Goal: Information Seeking & Learning: Learn about a topic

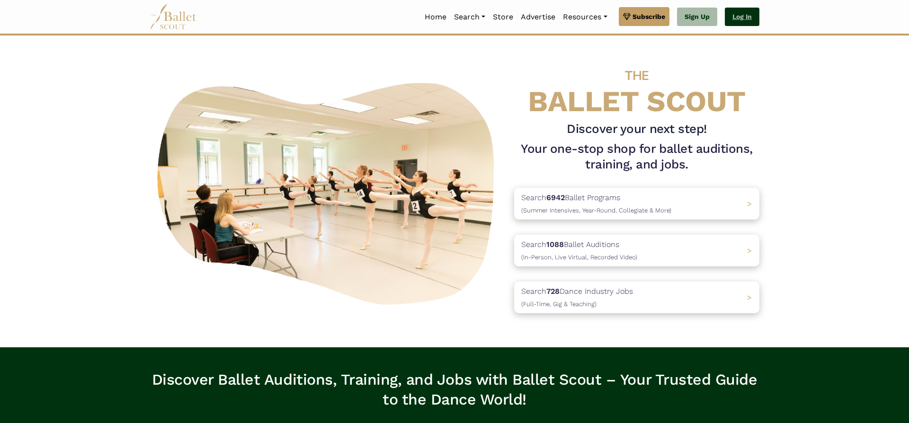
click at [756, 10] on link "Log In" at bounding box center [742, 17] width 35 height 19
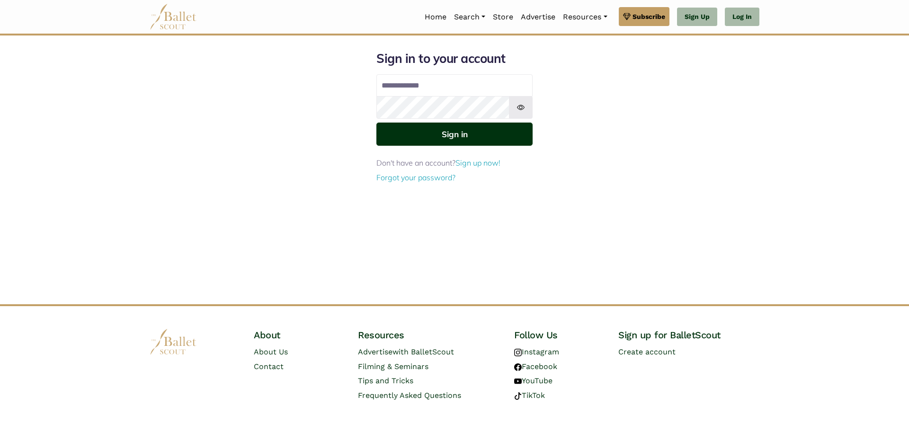
type input "**********"
click at [497, 133] on button "Sign in" at bounding box center [454, 134] width 156 height 23
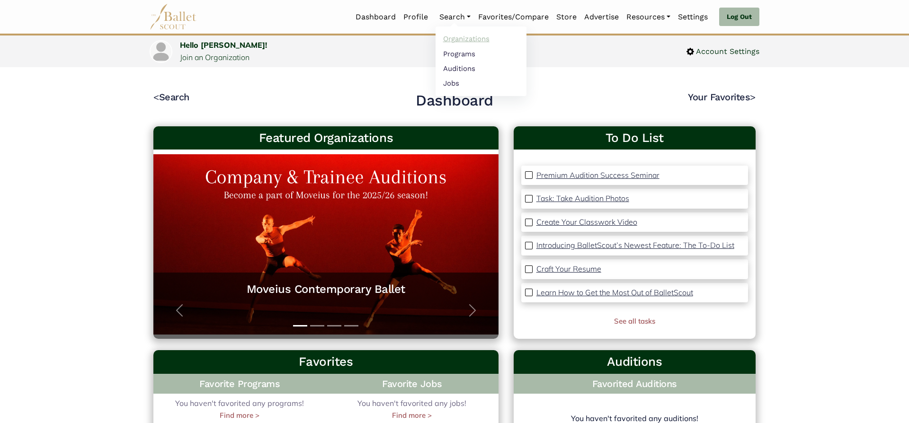
click at [451, 42] on link "Organizations" at bounding box center [481, 39] width 91 height 15
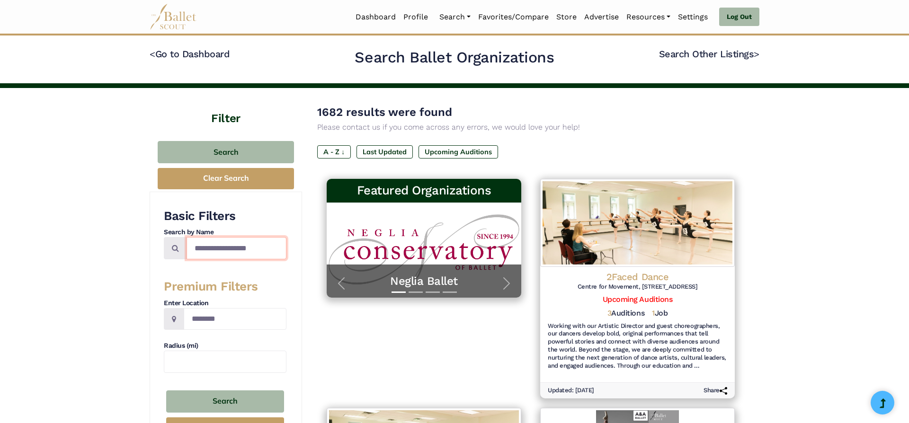
click at [200, 244] on input "Search by names..." at bounding box center [237, 248] width 100 height 22
type input "**********"
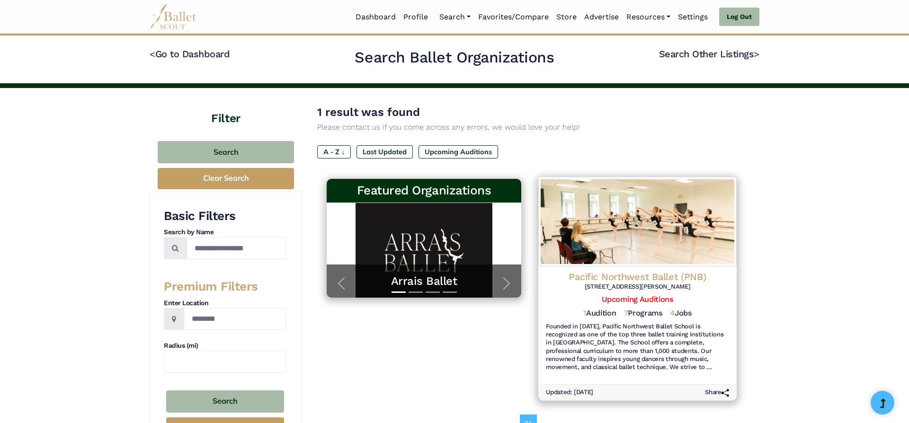
click at [679, 275] on h4 "Pacific Northwest Ballet (PNB)" at bounding box center [637, 276] width 183 height 13
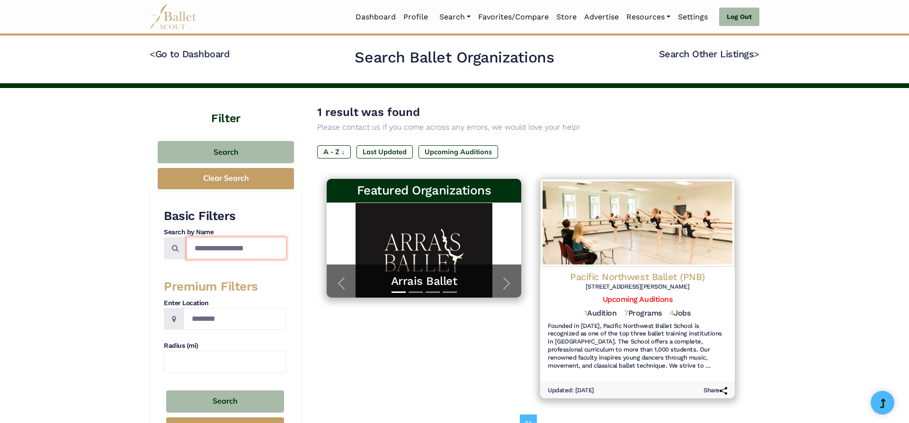
drag, startPoint x: 269, startPoint y: 247, endPoint x: 118, endPoint y: 234, distance: 151.6
click at [187, 237] on input "**********" at bounding box center [237, 248] width 100 height 22
type input "**********"
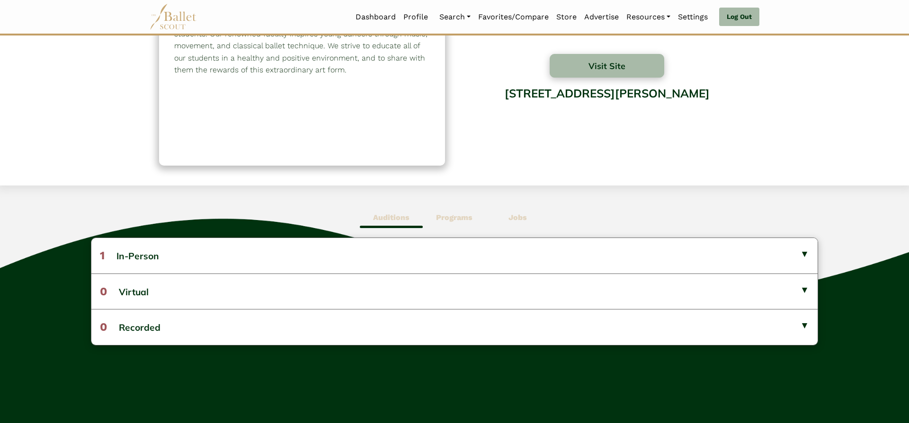
scroll to position [98, 0]
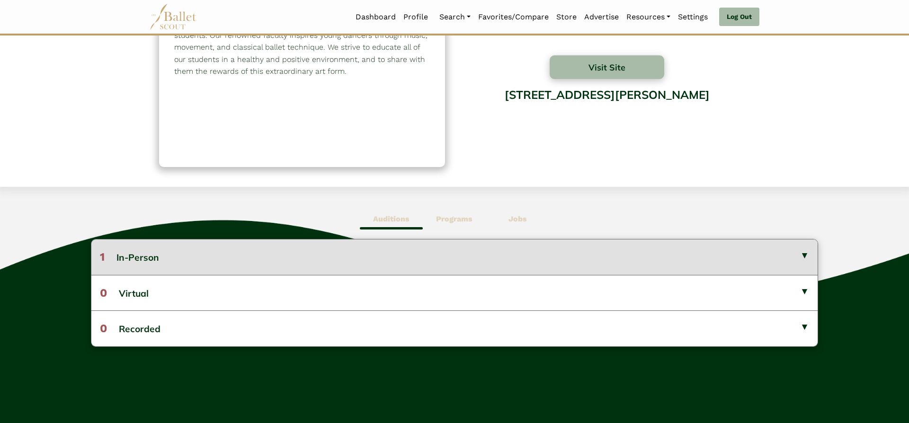
click at [759, 259] on button "1 In-Person" at bounding box center [454, 257] width 726 height 35
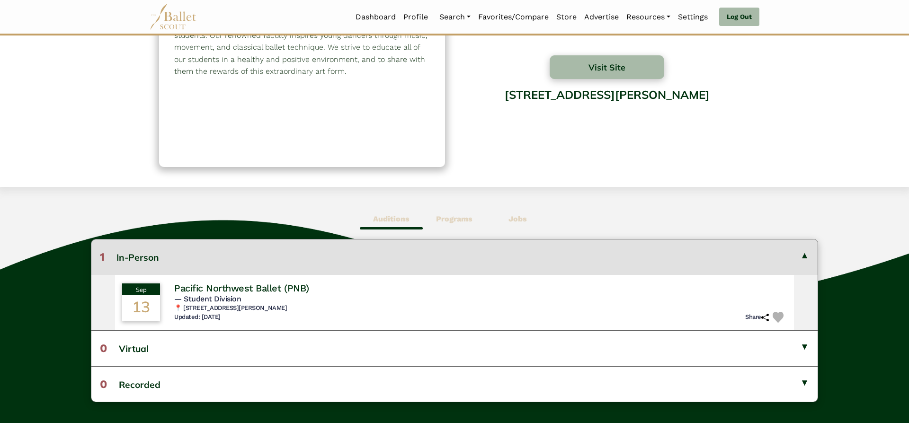
click at [759, 256] on button "1 In-Person" at bounding box center [454, 257] width 726 height 35
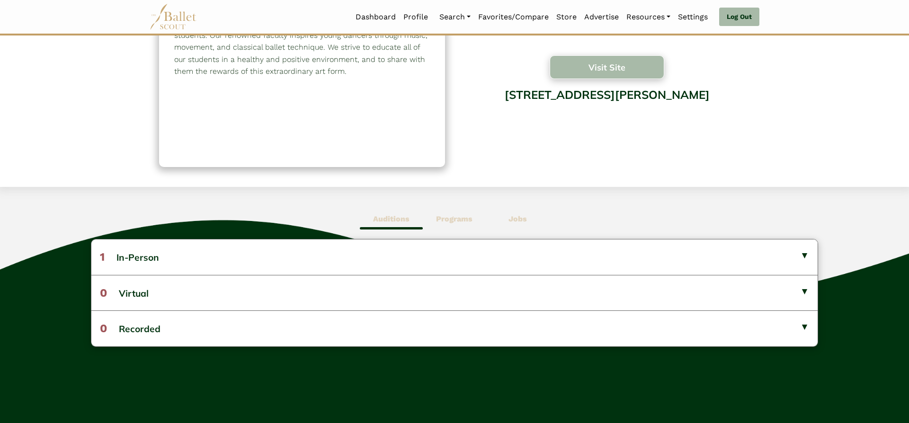
click at [593, 66] on button "Visit Site" at bounding box center [607, 67] width 115 height 24
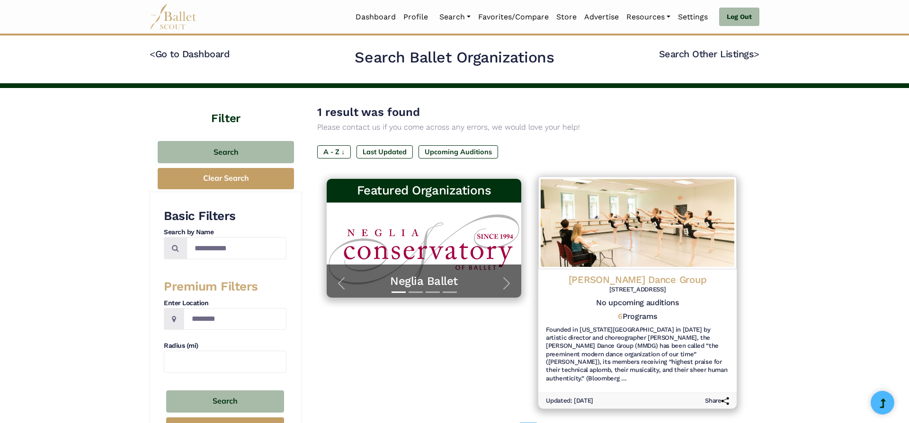
click at [655, 283] on h4 "[PERSON_NAME] Dance Group" at bounding box center [637, 280] width 183 height 13
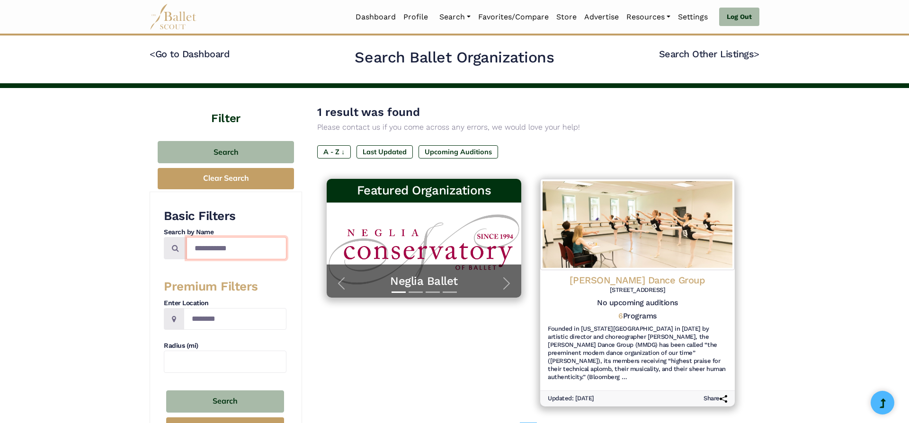
drag, startPoint x: 246, startPoint y: 249, endPoint x: 149, endPoint y: 250, distance: 96.6
click at [187, 250] on input "**********" at bounding box center [237, 248] width 100 height 22
type input "**********"
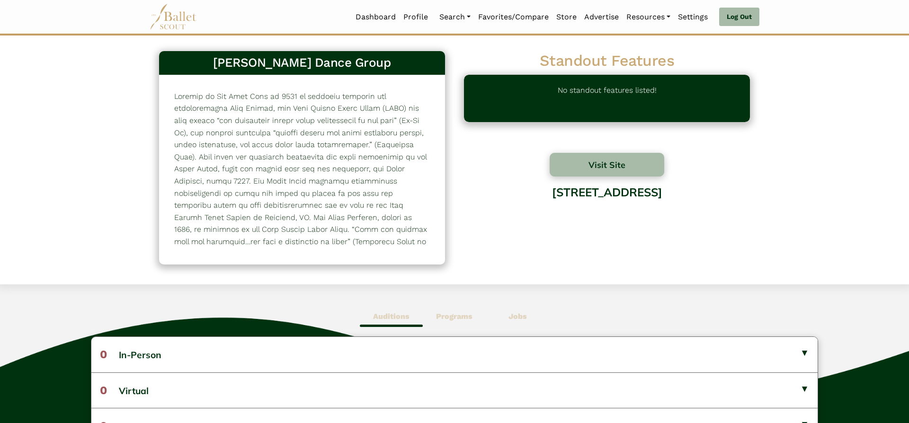
click at [455, 316] on b "Programs" at bounding box center [454, 316] width 36 height 9
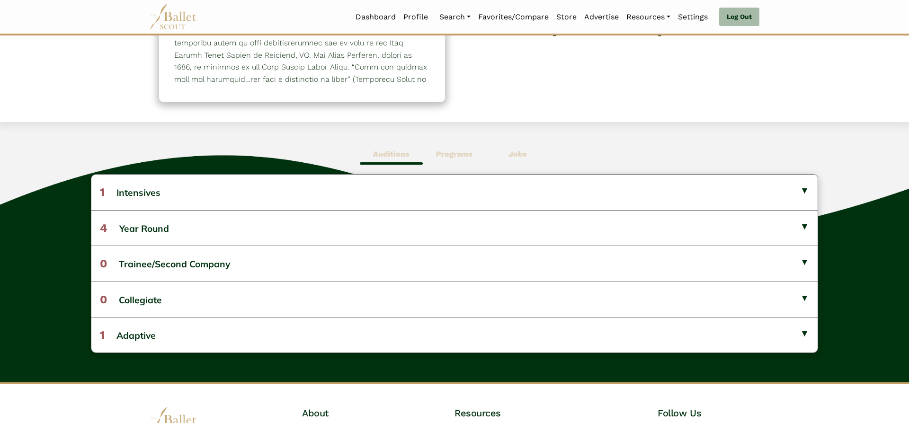
scroll to position [170, 0]
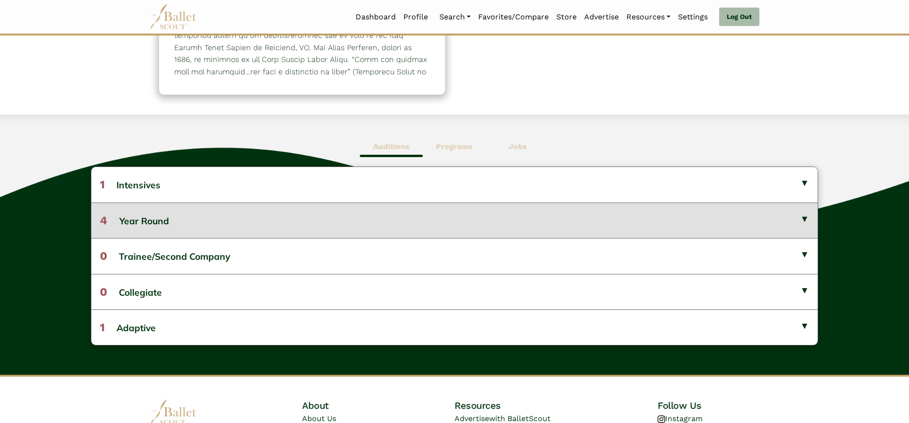
click at [761, 223] on button "4 Year Round" at bounding box center [454, 221] width 726 height 36
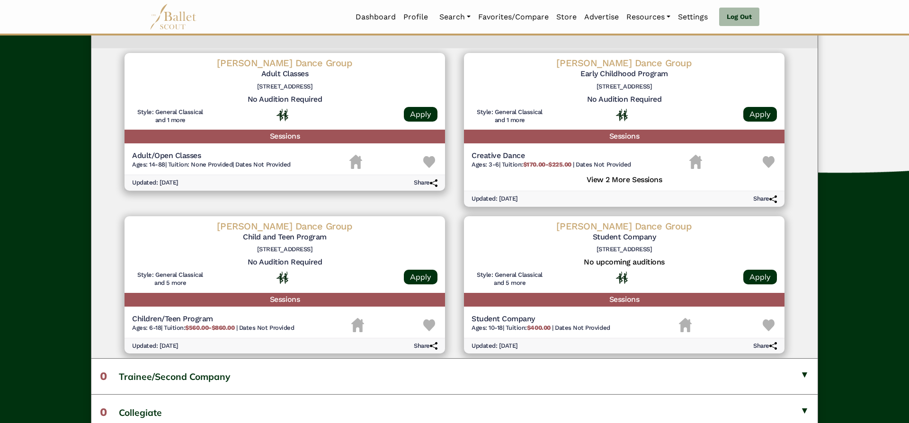
scroll to position [378, 0]
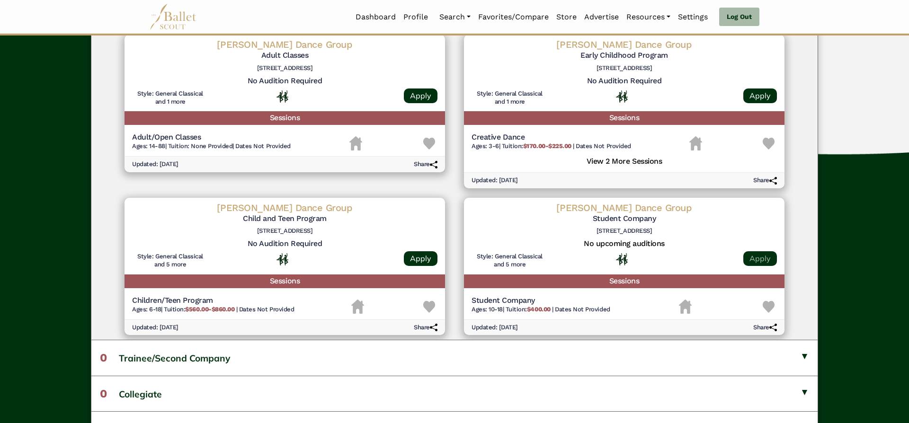
click at [755, 261] on link "Apply" at bounding box center [761, 258] width 34 height 15
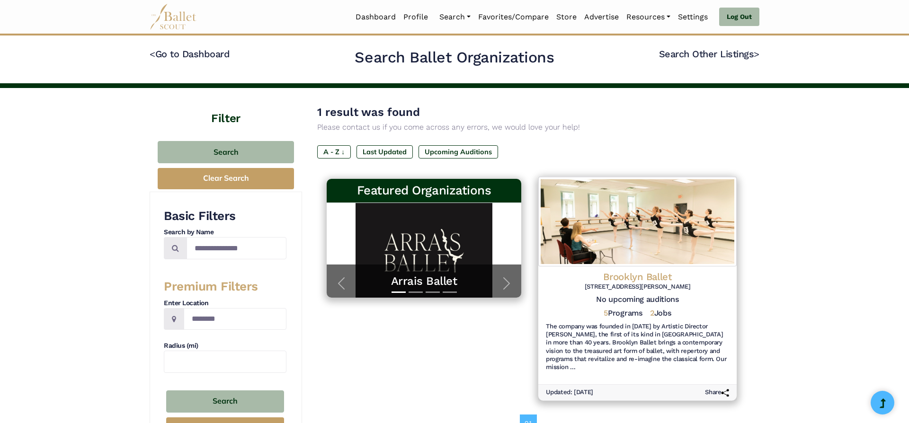
click at [655, 270] on h4 "Brooklyn Ballet" at bounding box center [637, 276] width 183 height 13
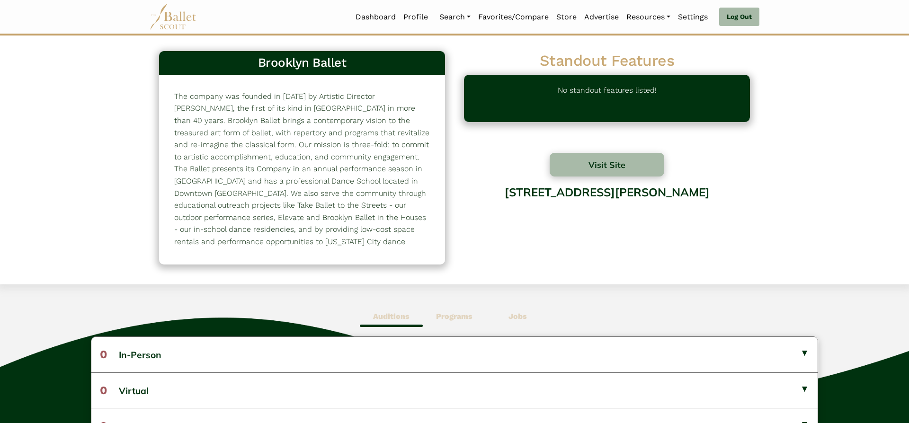
click at [505, 322] on span "Jobs" at bounding box center [517, 317] width 63 height 22
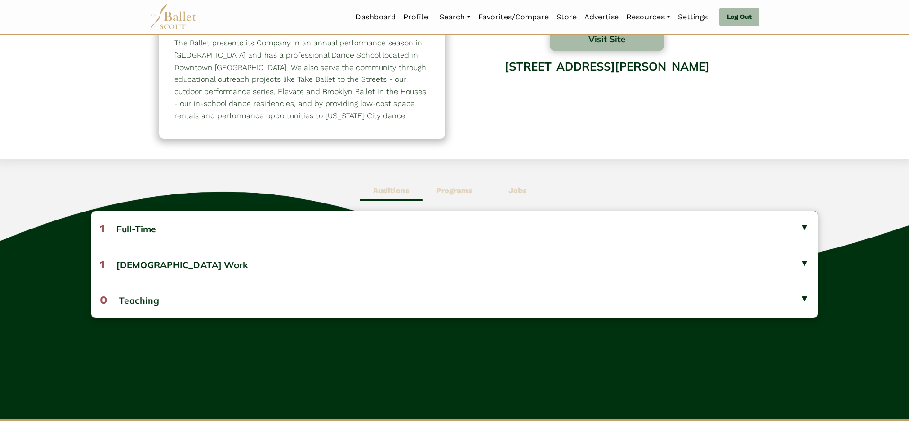
scroll to position [124, 0]
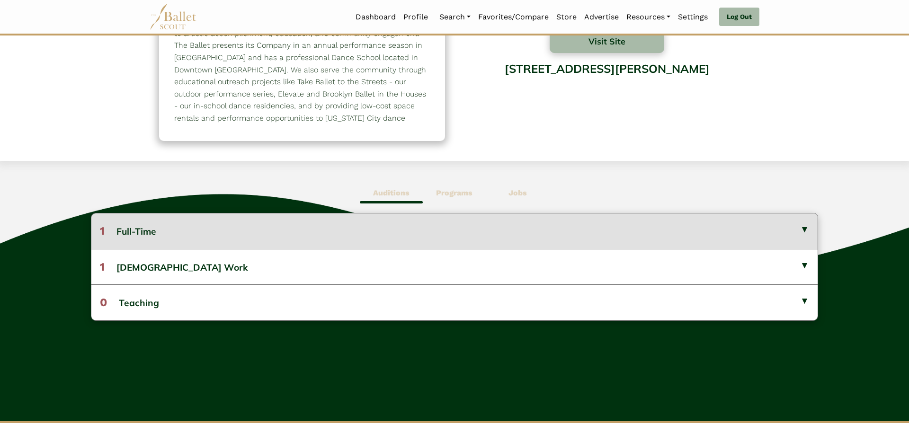
click at [778, 229] on button "1 Full-Time" at bounding box center [454, 231] width 726 height 35
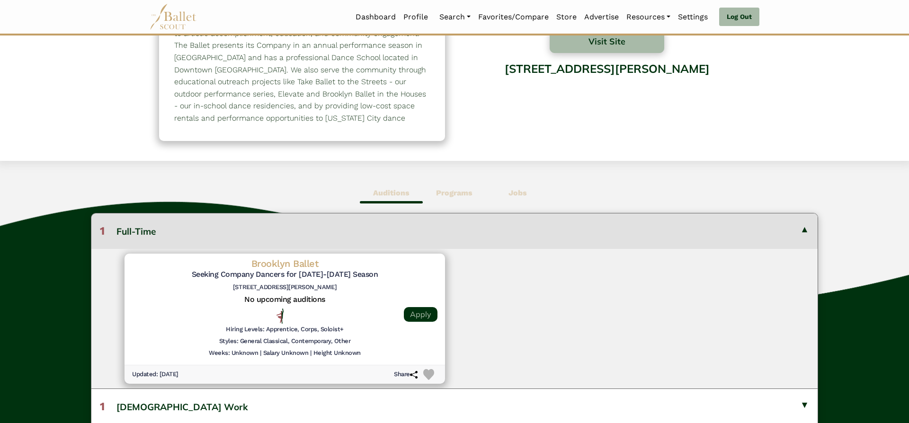
click at [423, 314] on link "Apply" at bounding box center [421, 314] width 34 height 15
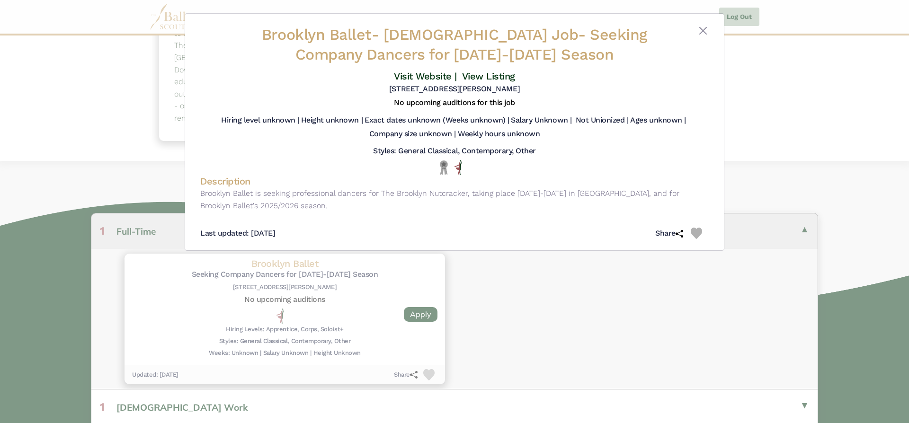
click at [615, 310] on div "Brooklyn Ballet - Full Time Job - Seeking Company Dancers for 2025-2026 Season …" at bounding box center [454, 211] width 909 height 423
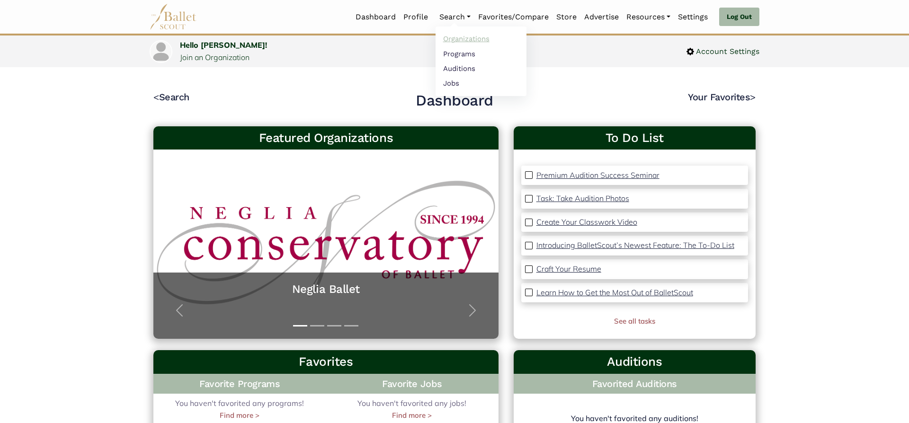
click at [458, 39] on link "Organizations" at bounding box center [481, 39] width 91 height 15
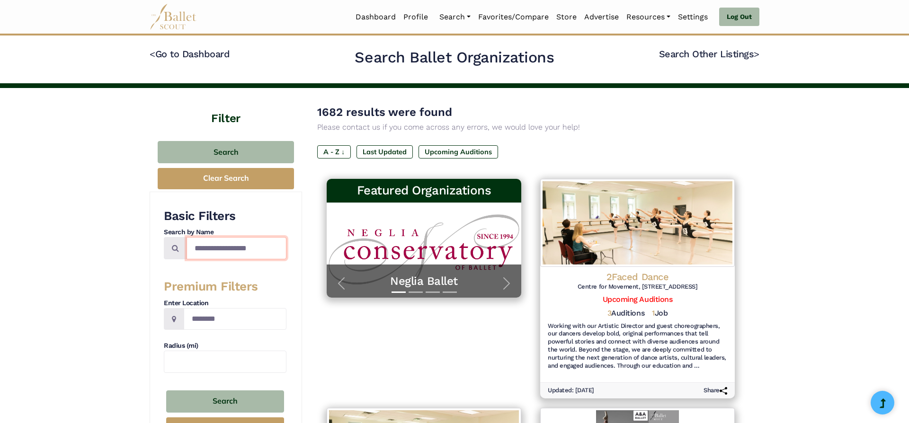
click at [219, 252] on input "Search by names..." at bounding box center [237, 248] width 100 height 22
type input "**********"
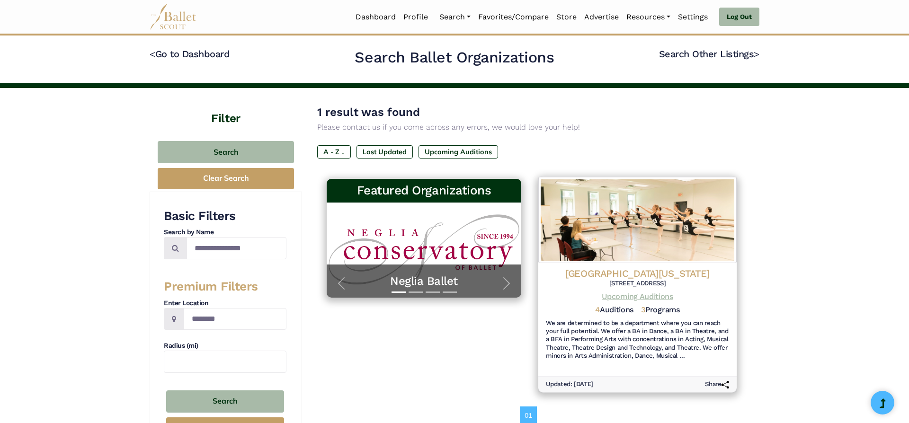
click at [633, 299] on link "Upcoming Auditions" at bounding box center [637, 296] width 71 height 9
click at [659, 271] on h4 "[GEOGRAPHIC_DATA][US_STATE]" at bounding box center [637, 274] width 183 height 13
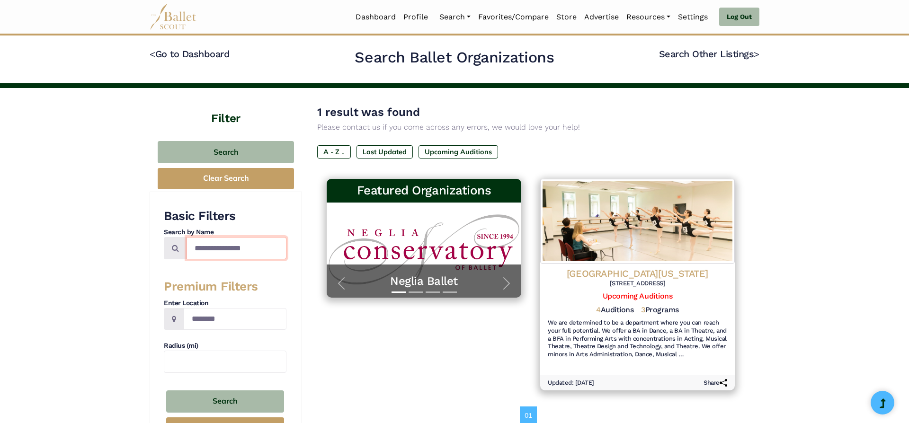
drag, startPoint x: 281, startPoint y: 244, endPoint x: 90, endPoint y: 237, distance: 191.9
click at [90, 237] on div "**********" at bounding box center [454, 340] width 909 height 504
type input "*"
type input "**********"
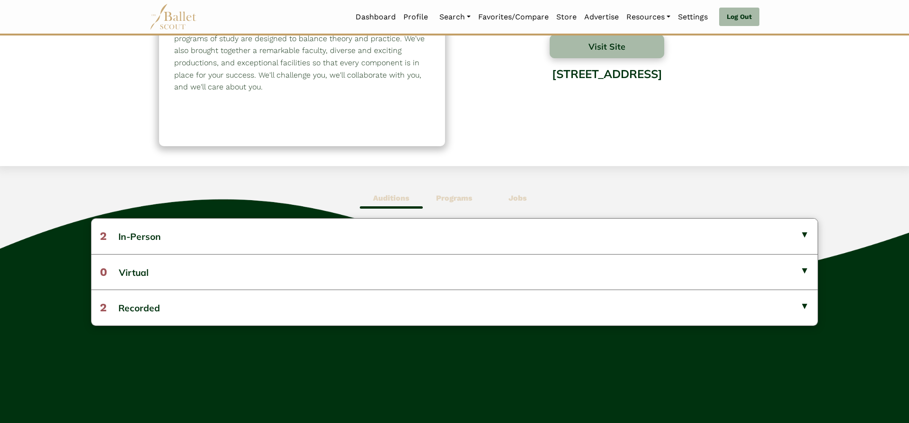
scroll to position [107, 0]
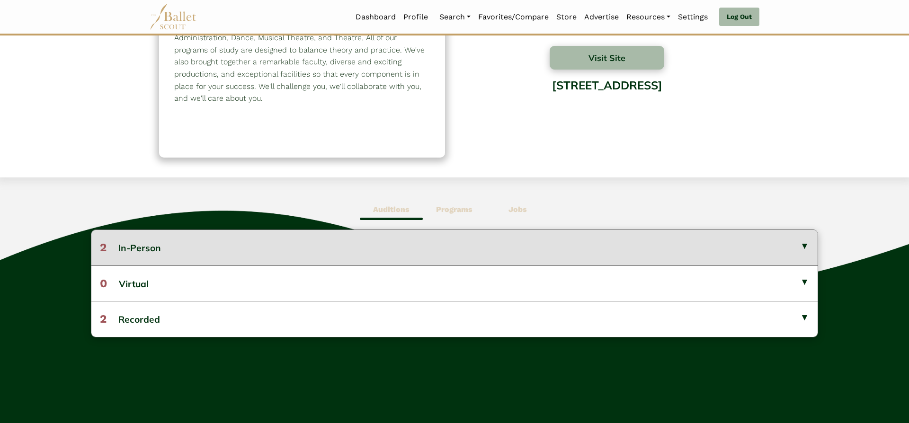
click at [762, 250] on button "2 In-Person" at bounding box center [454, 247] width 726 height 35
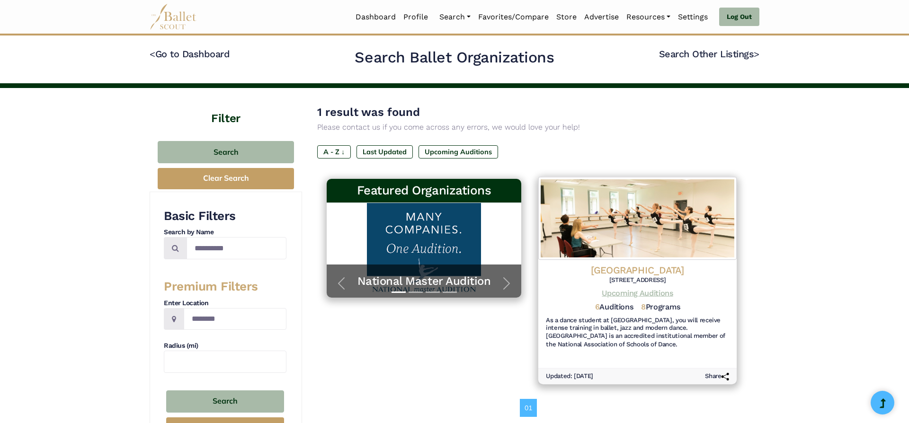
click at [614, 296] on link "Upcoming Auditions" at bounding box center [637, 293] width 71 height 9
click at [630, 291] on link "Upcoming Auditions" at bounding box center [637, 293] width 71 height 9
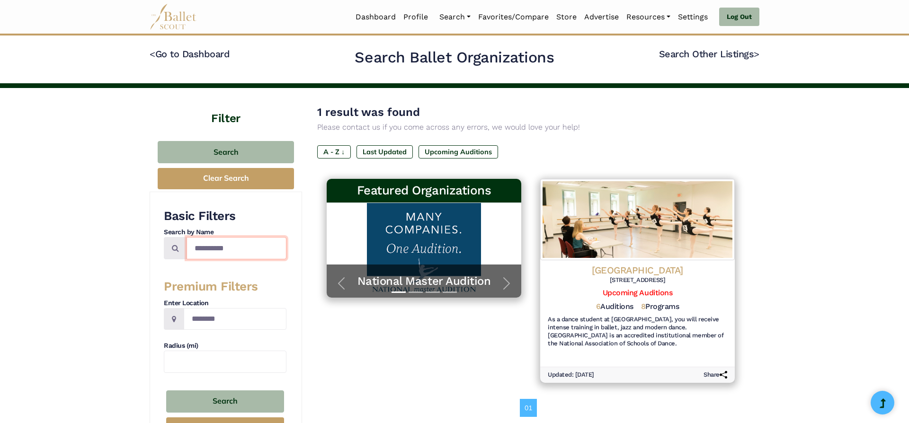
drag, startPoint x: 252, startPoint y: 248, endPoint x: 116, endPoint y: 244, distance: 136.4
click at [187, 244] on input "**********" at bounding box center [237, 248] width 100 height 22
type input "*******"
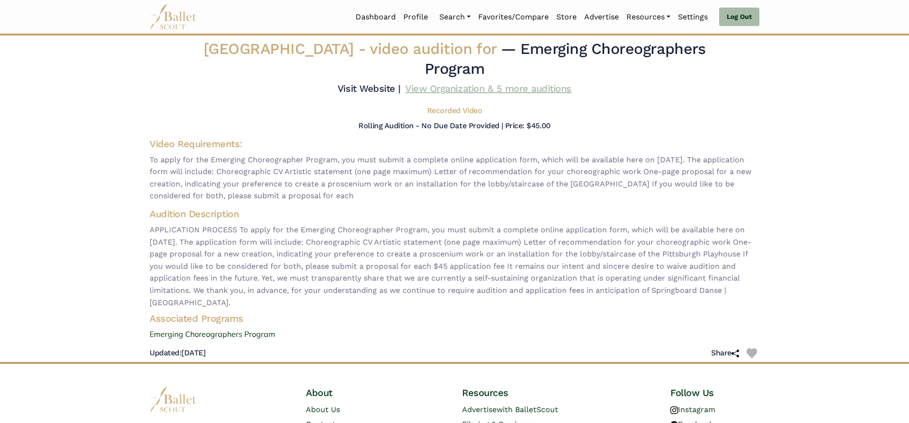
click at [517, 90] on link "View Organization & 5 more auditions" at bounding box center [488, 88] width 166 height 11
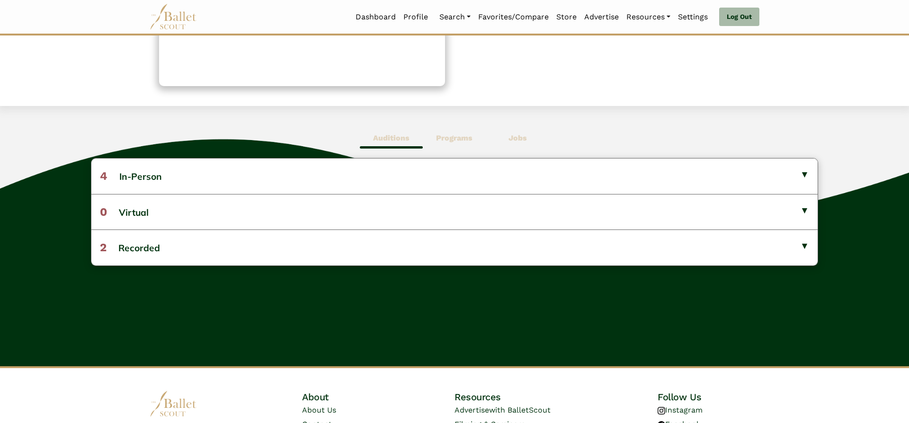
scroll to position [178, 0]
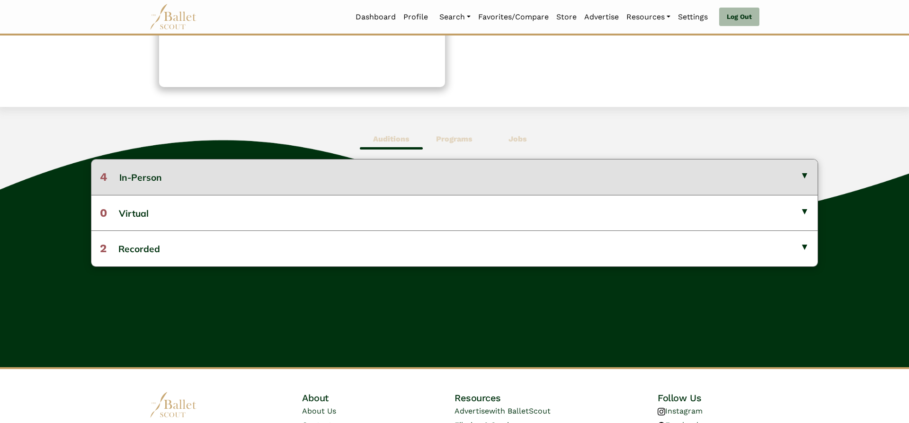
click at [757, 186] on button "4 In-Person" at bounding box center [454, 177] width 726 height 35
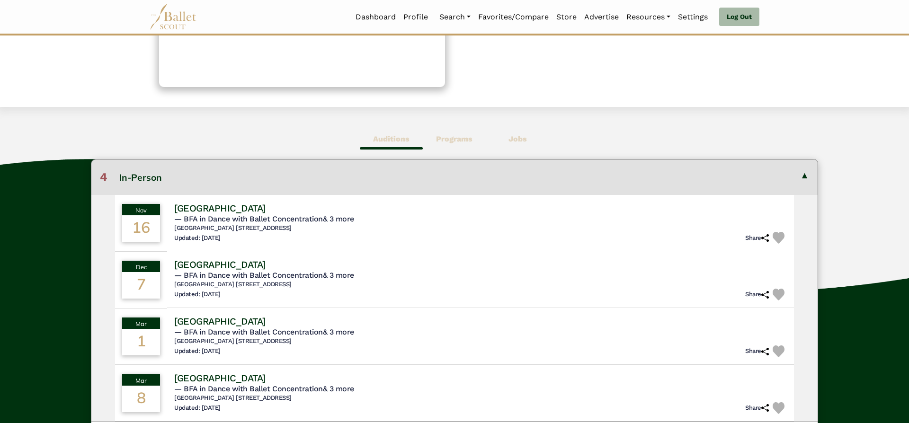
scroll to position [199, 0]
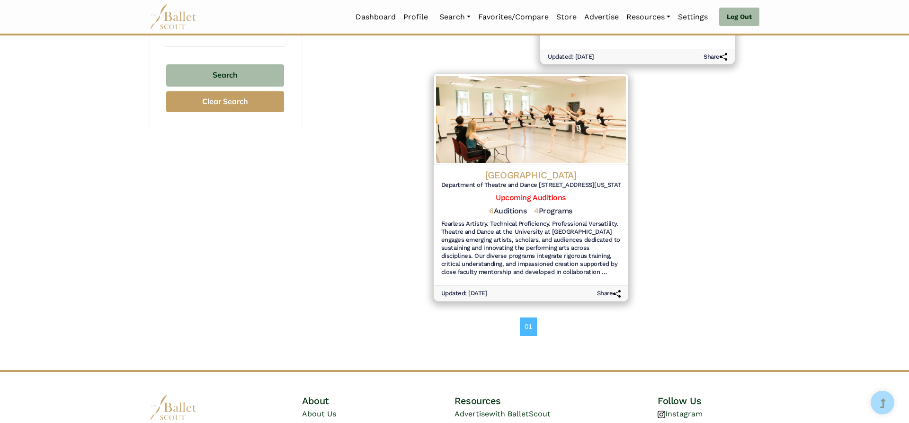
scroll to position [321, 0]
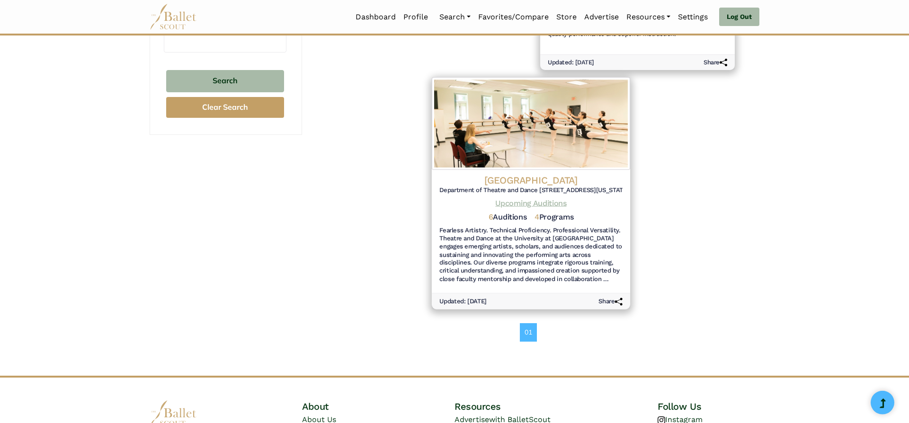
click at [553, 207] on link "Upcoming Auditions" at bounding box center [530, 203] width 71 height 9
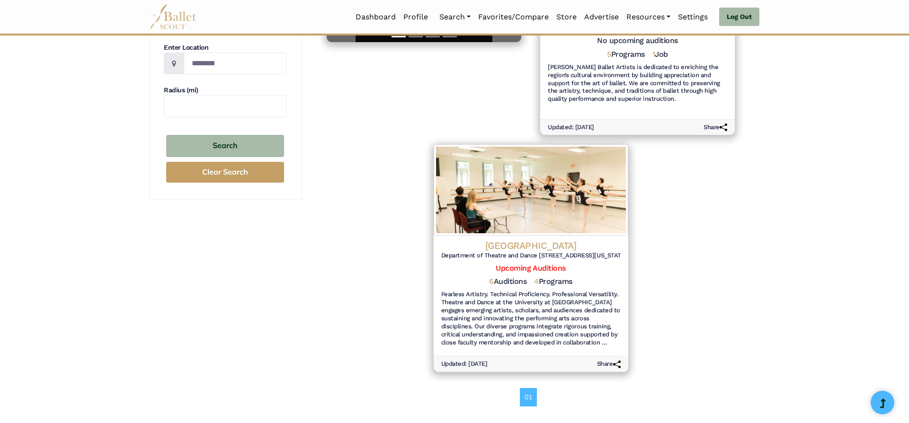
scroll to position [0, 0]
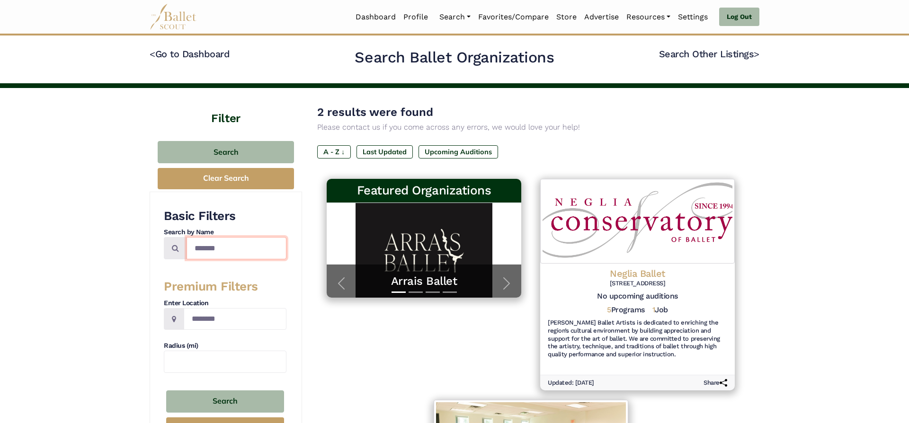
drag, startPoint x: 271, startPoint y: 251, endPoint x: 92, endPoint y: 222, distance: 180.8
click at [187, 237] on input "*******" at bounding box center [237, 248] width 100 height 22
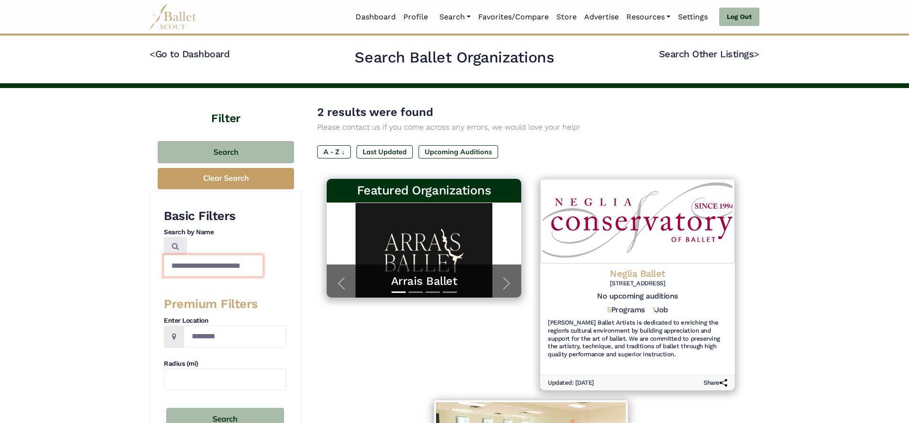
type input "**********"
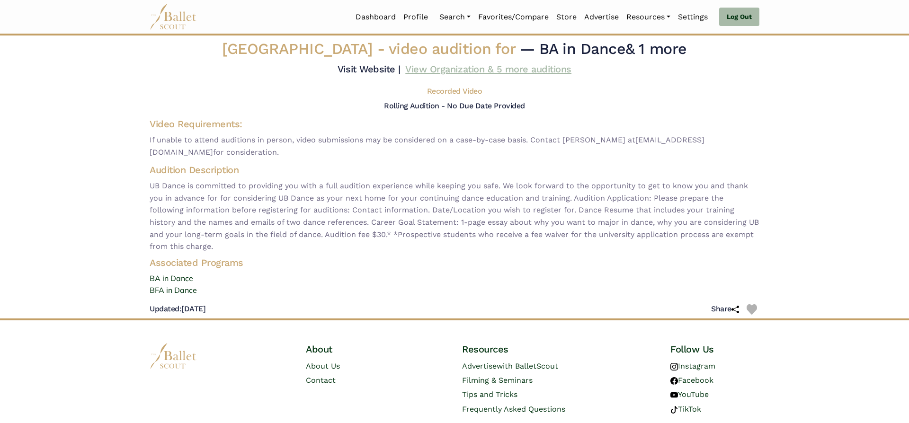
click at [496, 73] on link "View Organization & 5 more auditions" at bounding box center [488, 68] width 166 height 11
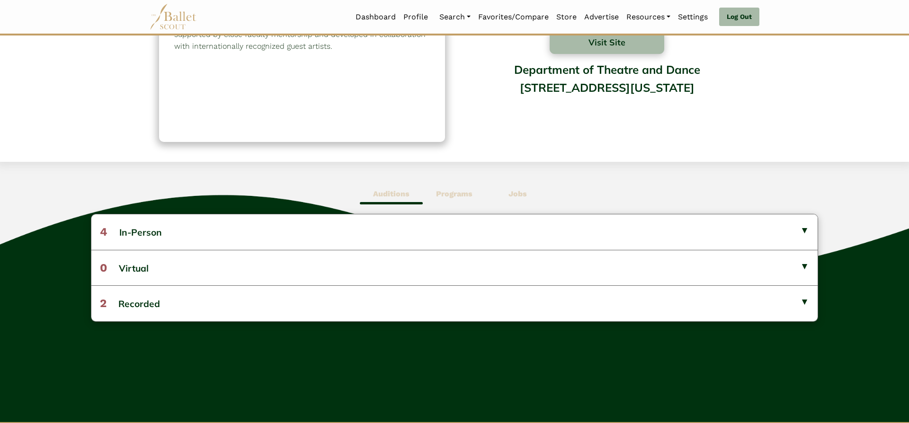
scroll to position [158, 0]
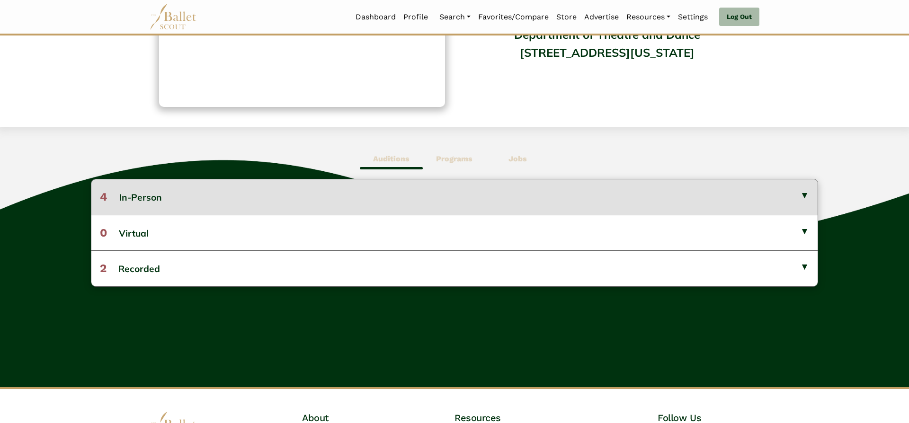
click at [773, 204] on button "4 In-Person" at bounding box center [454, 196] width 726 height 35
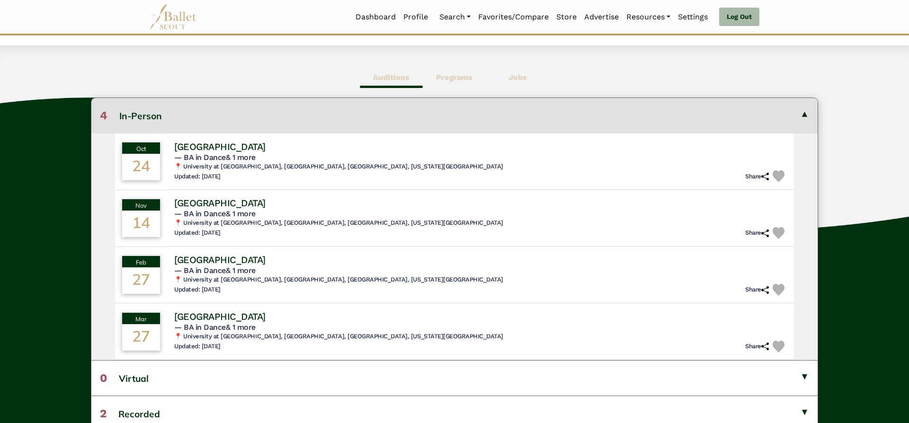
scroll to position [236, 0]
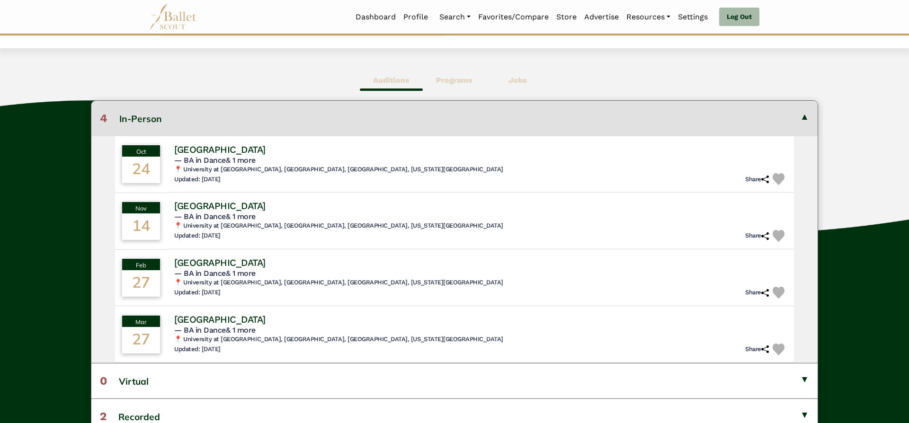
click at [811, 197] on div "Oct 24 University of Buffalo — BA in Dance & 1 more 📍 University at Buffalo Cen…" at bounding box center [454, 249] width 726 height 227
drag, startPoint x: 812, startPoint y: 204, endPoint x: 814, endPoint y: 218, distance: 14.8
click at [814, 218] on div "Oct 24 University of Buffalo — BA in Dance & 1 more 📍 University at Buffalo Cen…" at bounding box center [454, 249] width 726 height 227
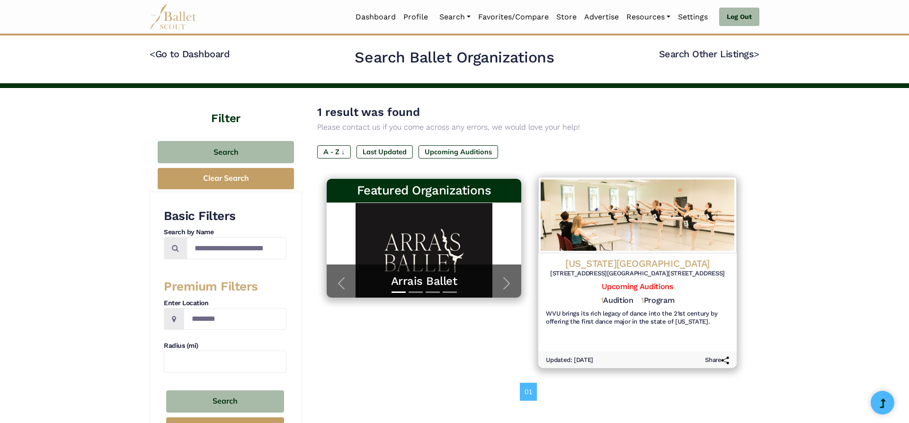
click at [619, 262] on h4 "West Virginia University" at bounding box center [637, 264] width 183 height 13
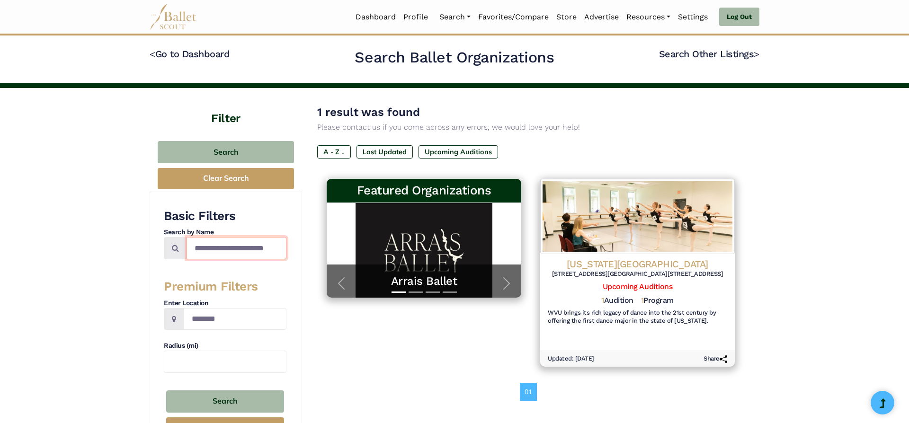
drag, startPoint x: 194, startPoint y: 247, endPoint x: 311, endPoint y: 258, distance: 117.5
click at [311, 258] on div "**********" at bounding box center [455, 271] width 610 height 367
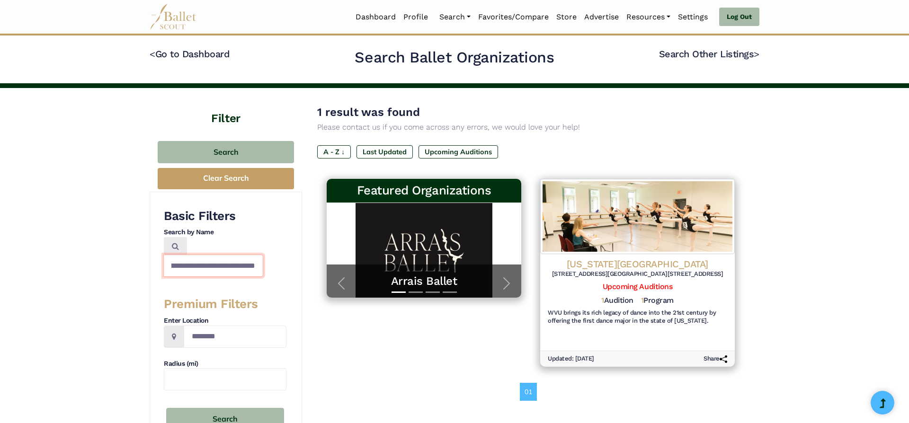
scroll to position [0, 37]
type input "**********"
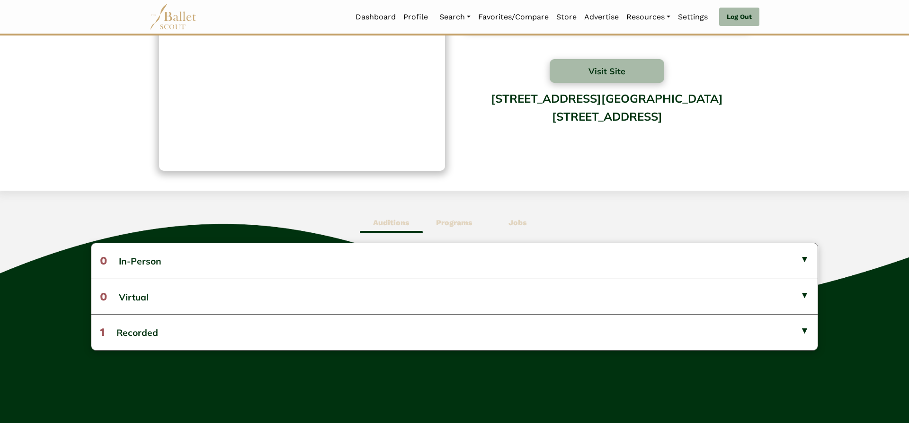
scroll to position [95, 0]
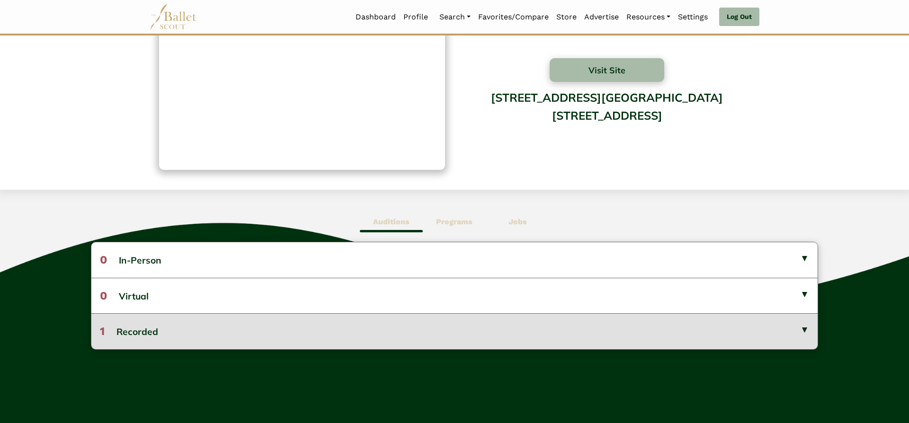
click at [493, 327] on button "1 Recorded" at bounding box center [454, 332] width 726 height 36
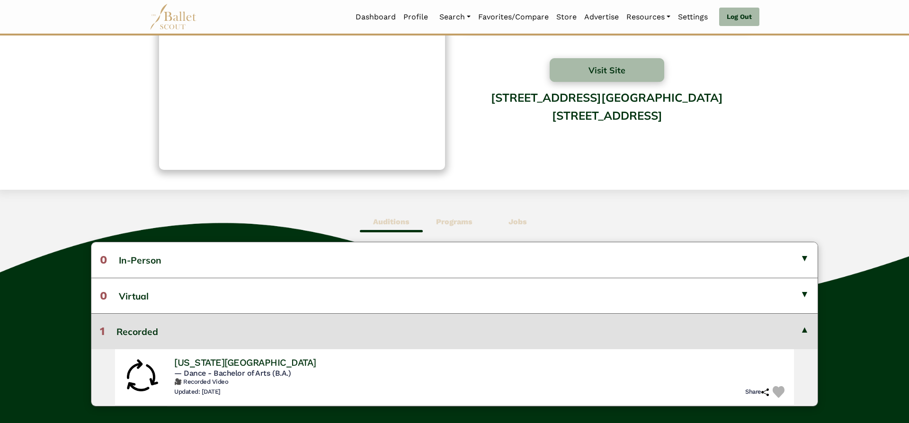
click at [493, 327] on button "1 Recorded" at bounding box center [454, 332] width 726 height 36
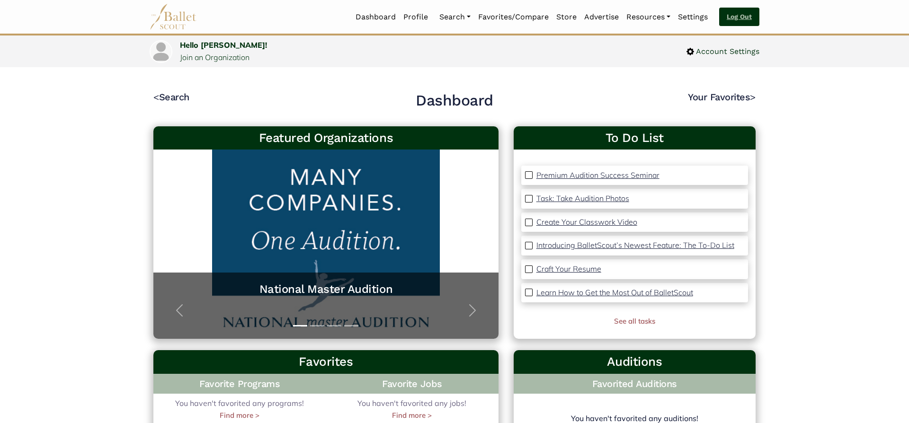
click at [742, 16] on link "Log Out" at bounding box center [739, 17] width 40 height 19
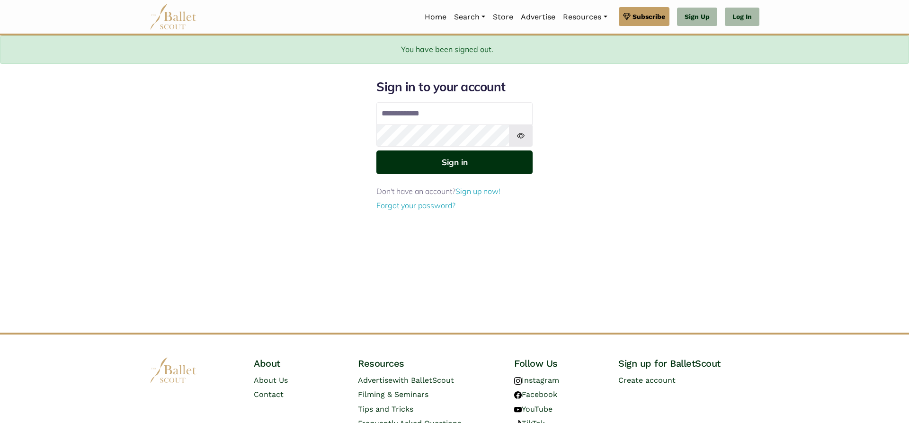
type input "**********"
click at [475, 169] on button "Sign in" at bounding box center [454, 162] width 156 height 23
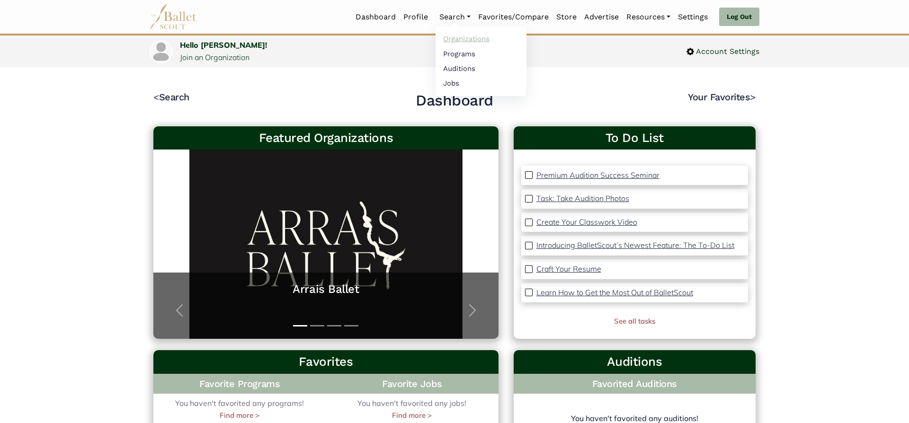
click at [460, 40] on link "Organizations" at bounding box center [481, 39] width 91 height 15
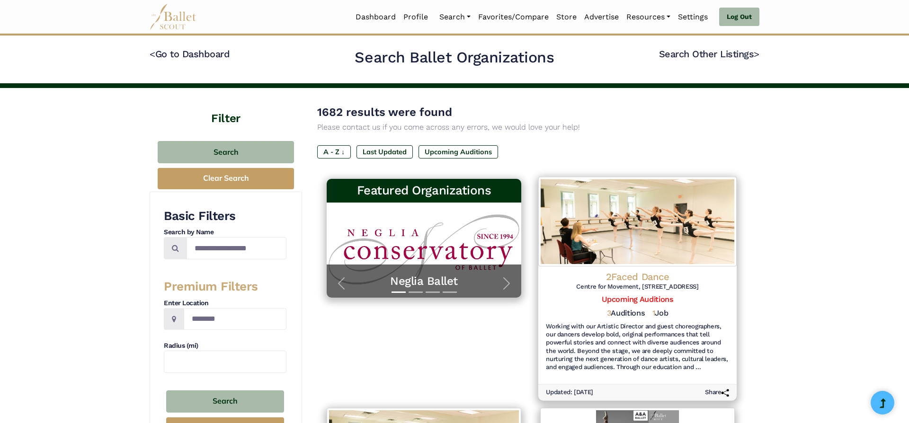
click at [654, 276] on h4 "2Faced Dance" at bounding box center [637, 276] width 183 height 13
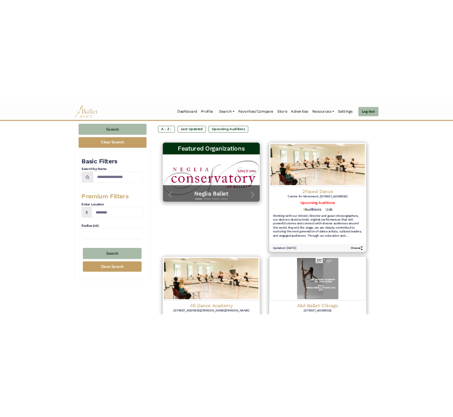
scroll to position [233, 0]
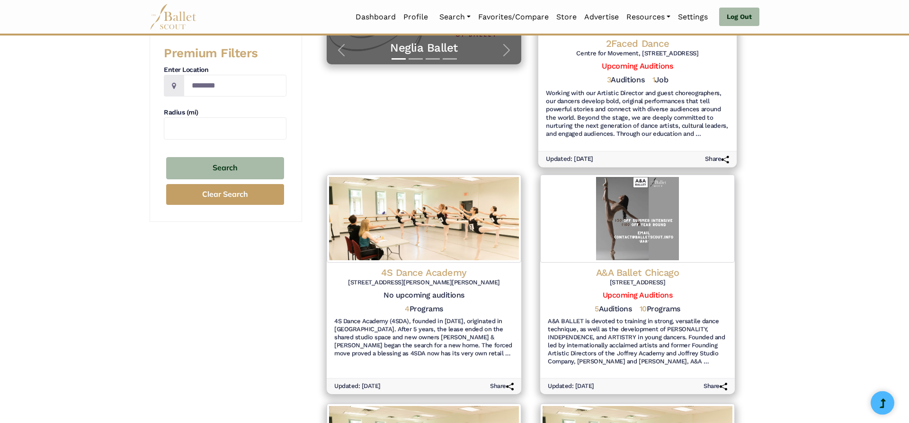
click at [634, 44] on h4 "2Faced Dance" at bounding box center [637, 43] width 183 height 13
click at [456, 276] on h4 "4S Dance Academy" at bounding box center [423, 272] width 183 height 13
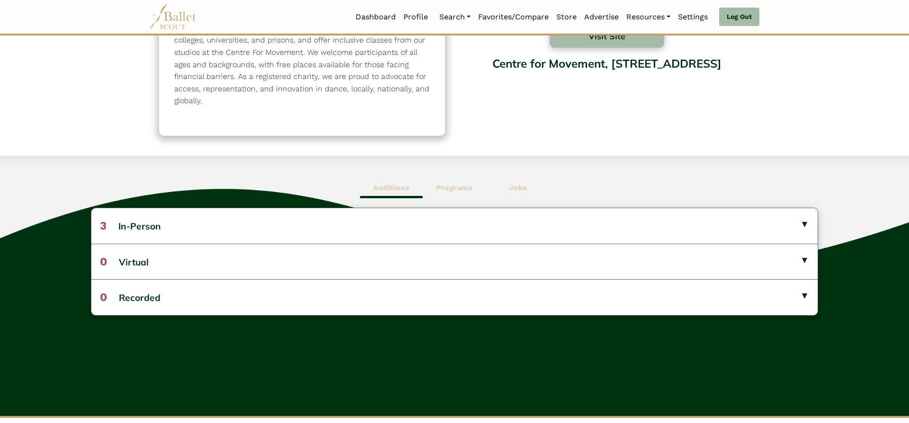
scroll to position [130, 0]
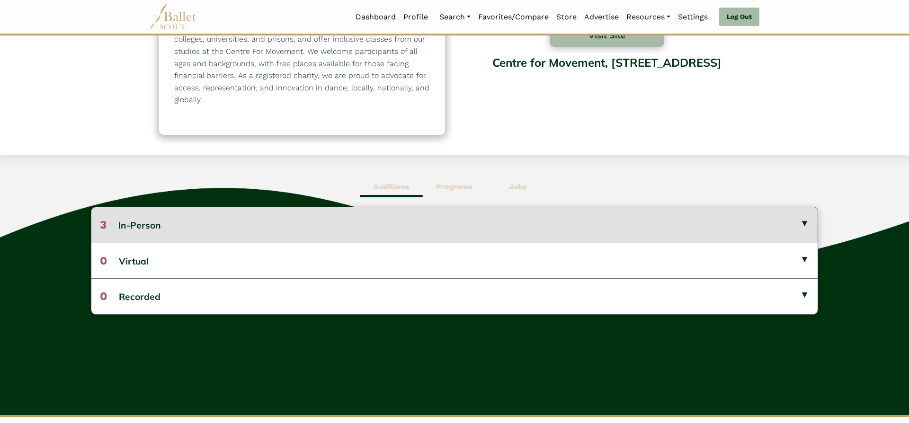
click at [726, 226] on button "3 In-Person" at bounding box center [454, 224] width 726 height 35
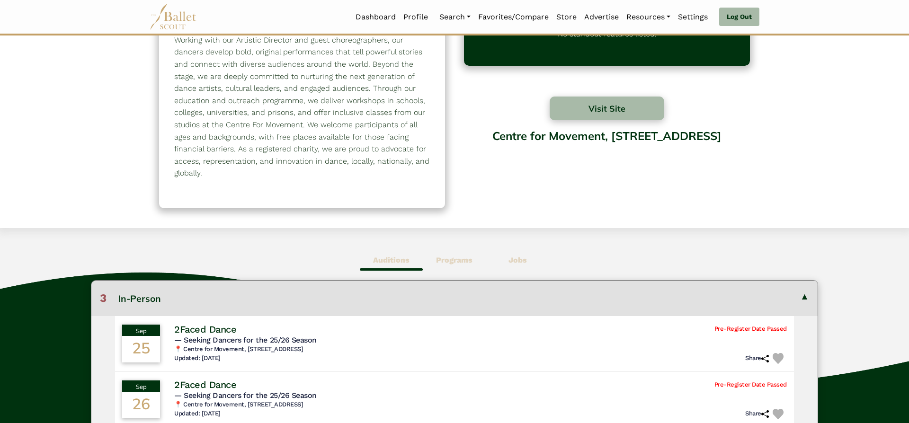
scroll to position [57, 0]
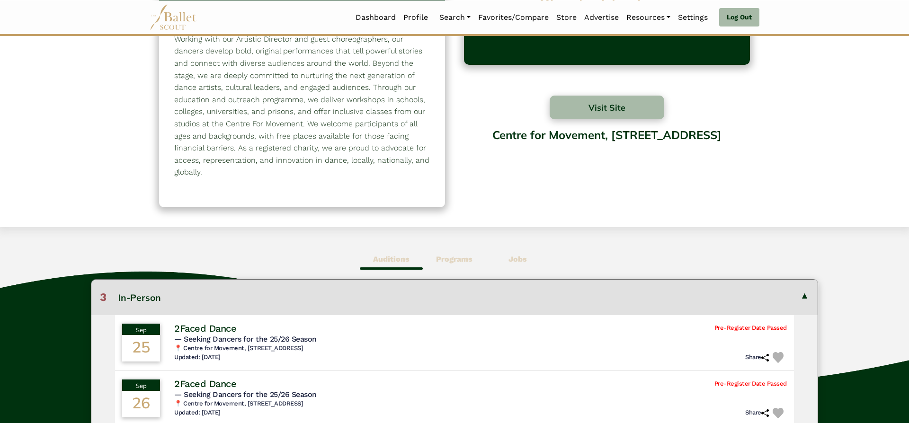
click at [457, 245] on div "Auditions Programs Jobs 3 In-Person Sep 25 2Faced Dance Pre-Register Date Passed" at bounding box center [454, 401] width 909 height 348
click at [460, 251] on span "Programs" at bounding box center [454, 260] width 63 height 22
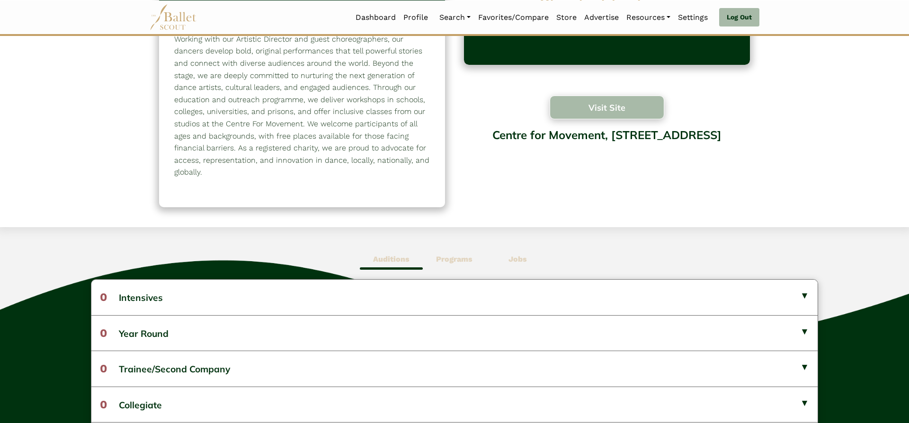
scroll to position [57, 0]
click at [610, 108] on button "Visit Site" at bounding box center [607, 108] width 115 height 24
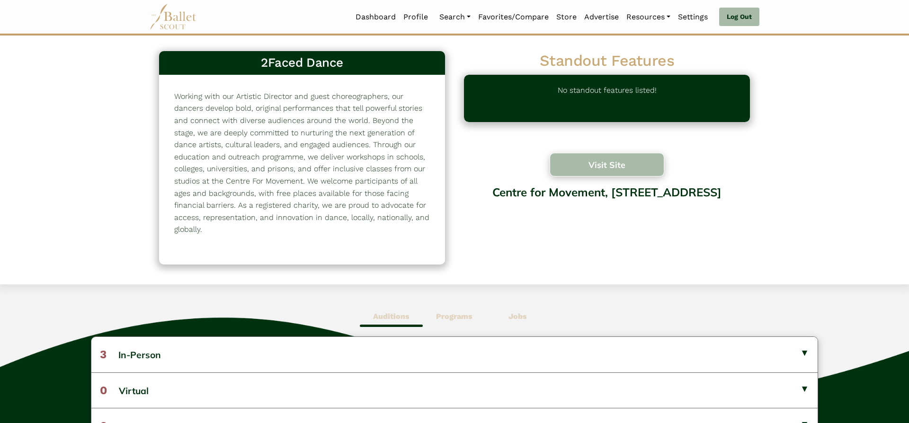
click at [628, 161] on button "Visit Site" at bounding box center [607, 165] width 115 height 24
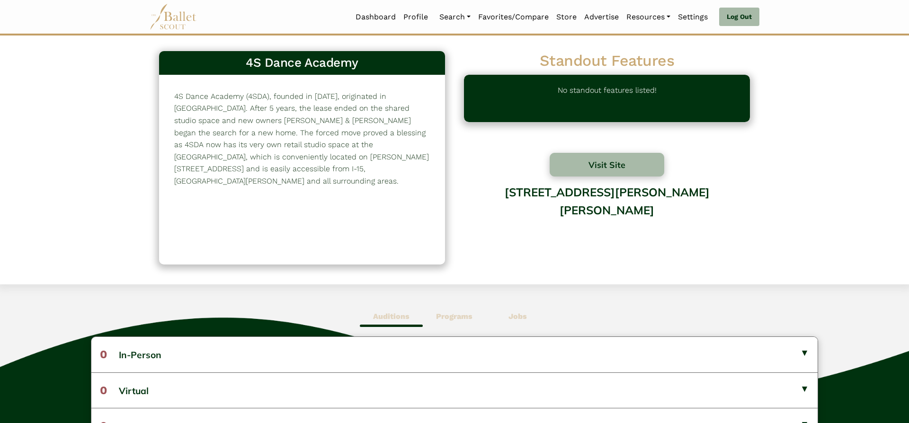
click at [468, 316] on b "Programs" at bounding box center [454, 316] width 36 height 9
click at [530, 324] on span "Jobs" at bounding box center [517, 317] width 63 height 22
click at [632, 159] on button "Visit Site" at bounding box center [607, 165] width 115 height 24
click at [449, 322] on span "Programs" at bounding box center [454, 317] width 63 height 22
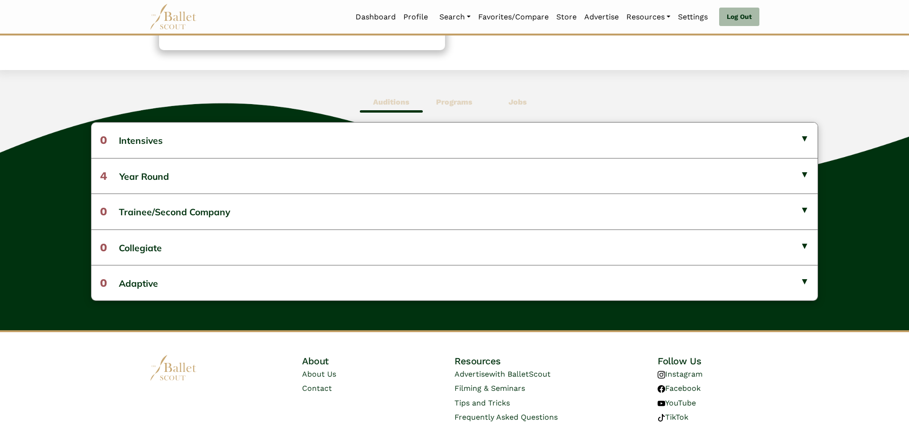
scroll to position [212, 0]
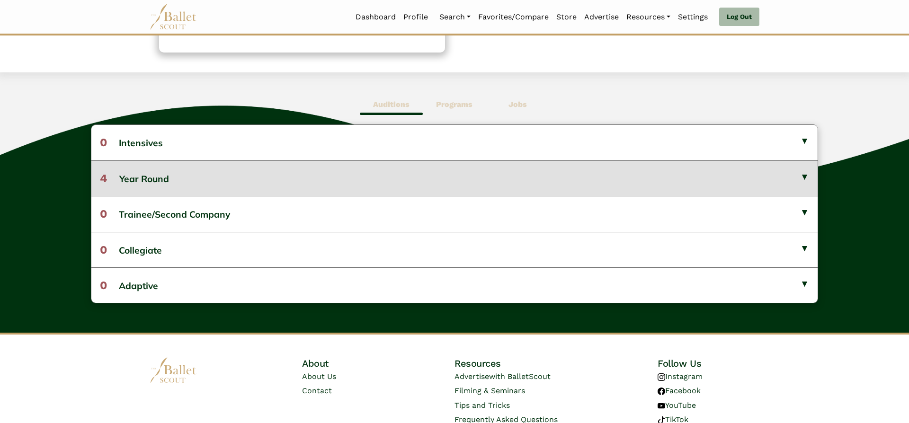
click at [766, 180] on button "4 Year Round" at bounding box center [454, 179] width 726 height 36
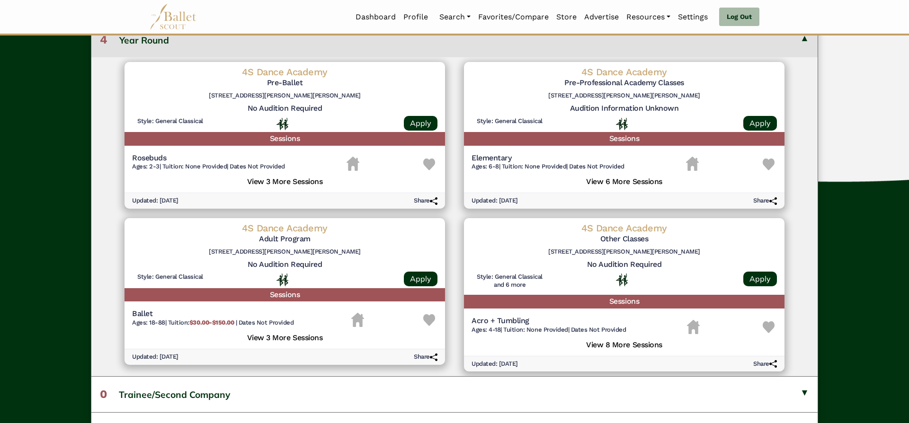
scroll to position [350, 0]
